Goal: Information Seeking & Learning: Learn about a topic

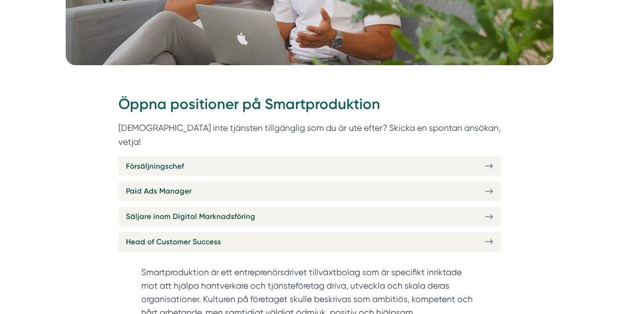
scroll to position [306, 0]
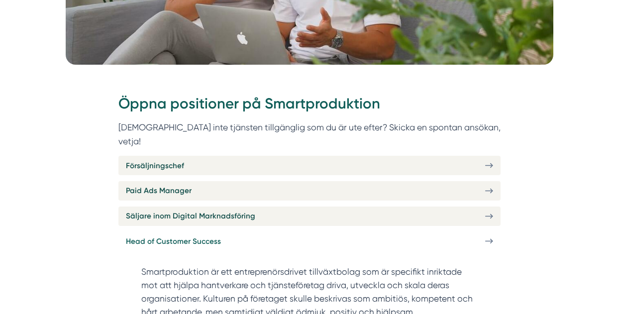
click at [277, 232] on link "Head of Customer Success" at bounding box center [310, 241] width 382 height 19
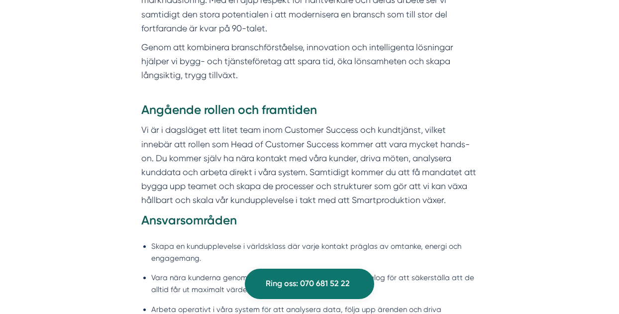
scroll to position [576, 0]
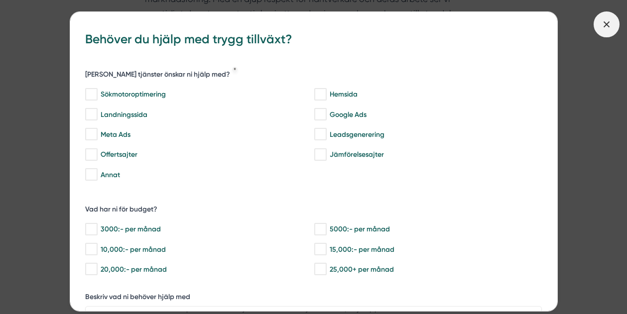
click at [605, 31] on span at bounding box center [607, 24] width 26 height 26
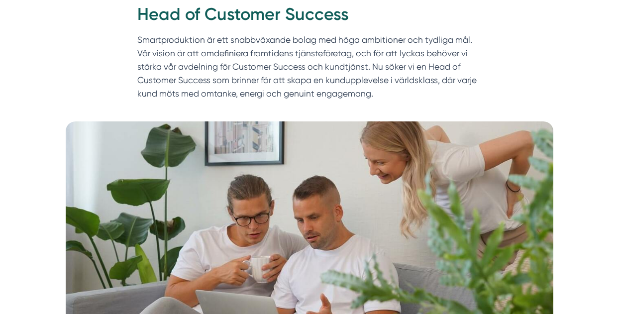
scroll to position [45, 0]
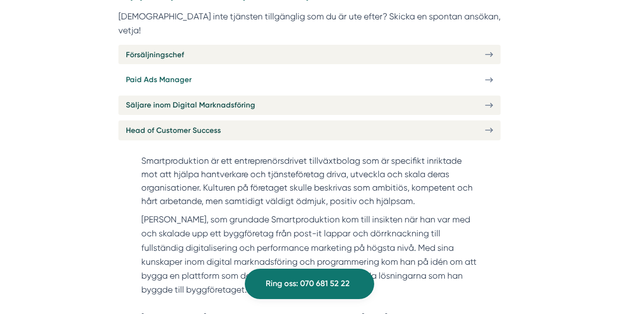
scroll to position [326, 0]
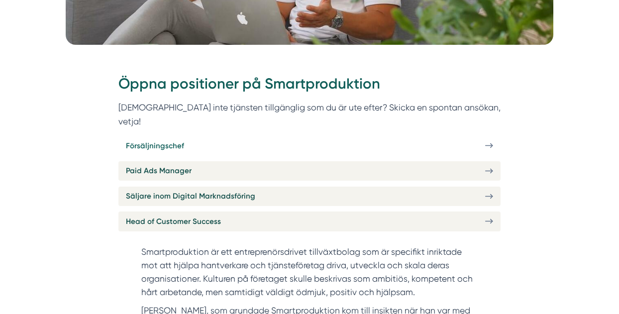
click at [209, 136] on link "Försäljningschef" at bounding box center [310, 145] width 382 height 19
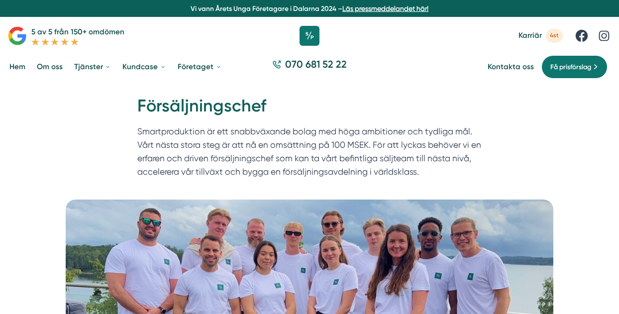
click at [209, 131] on p "Smartproduktion är ett snabbväxande bolag med höga ambitioner och tydliga mål. …" at bounding box center [309, 154] width 345 height 58
drag, startPoint x: 0, startPoint y: 0, endPoint x: 209, endPoint y: 131, distance: 247.0
click at [209, 131] on p "Smartproduktion är ett snabbväxande bolag med höga ambitioner och tydliga mål. …" at bounding box center [309, 154] width 345 height 58
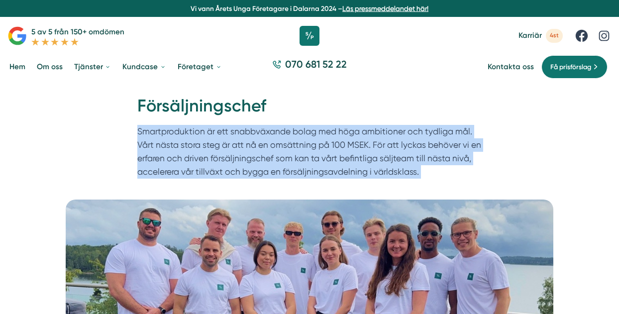
click at [209, 131] on p "Smartproduktion är ett snabbväxande bolag med höga ambitioner och tydliga mål. …" at bounding box center [309, 154] width 345 height 58
drag, startPoint x: 209, startPoint y: 131, endPoint x: 213, endPoint y: 149, distance: 17.9
click at [213, 149] on p "Smartproduktion är ett snabbväxande bolag med höga ambitioner och tydliga mål. …" at bounding box center [309, 154] width 345 height 58
drag, startPoint x: 213, startPoint y: 149, endPoint x: 222, endPoint y: 162, distance: 15.5
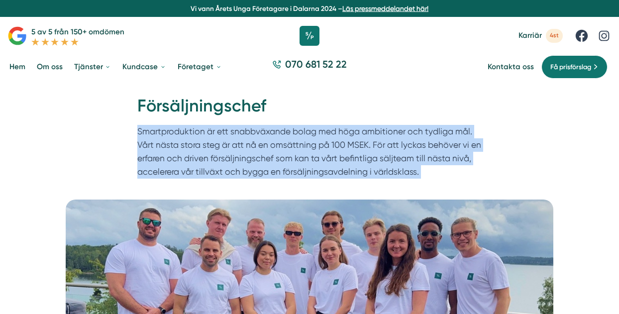
click at [222, 162] on p "Smartproduktion är ett snabbväxande bolag med höga ambitioner och tydliga mål. …" at bounding box center [309, 154] width 345 height 58
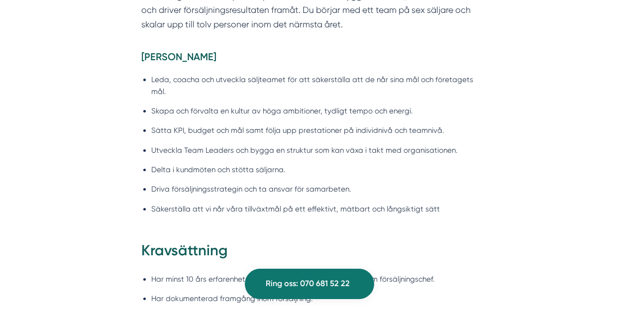
scroll to position [796, 0]
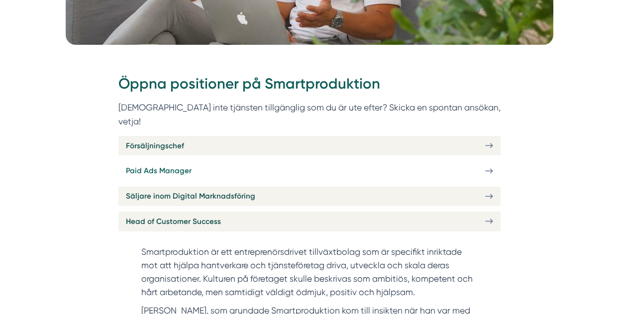
click at [217, 163] on link "Paid Ads Manager" at bounding box center [310, 170] width 382 height 19
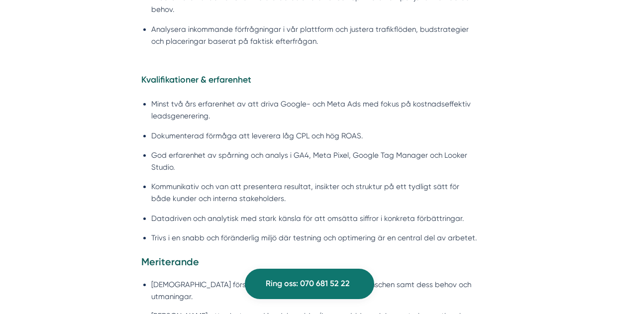
scroll to position [979, 0]
